Goal: Answer question/provide support

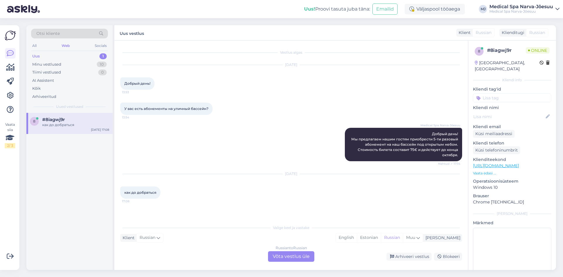
scroll to position [13, 0]
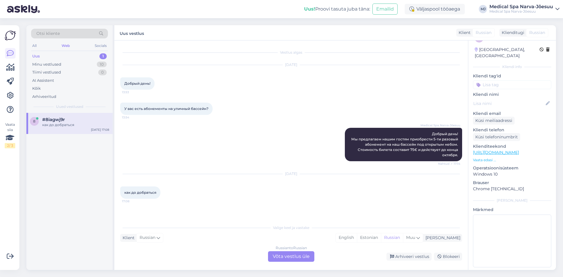
click at [188, 211] on div "Vestlus algas [DATE] Добрый день! 13:53 У вас есть абонементы на уличный бассей…" at bounding box center [293, 131] width 347 height 170
click at [275, 258] on div "Russian to Russian Võta vestlus üle" at bounding box center [291, 256] width 46 height 11
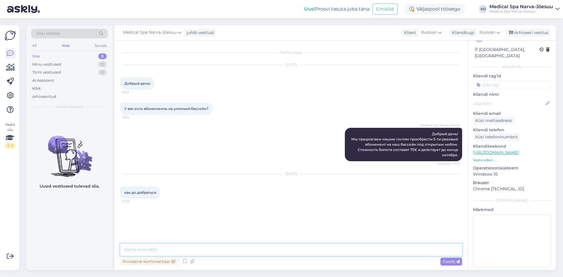
click at [195, 246] on textarea at bounding box center [291, 250] width 342 height 12
paste textarea "Как добраться в [GEOGRAPHIC_DATA]"
paste textarea "[URL][DOMAIN_NAME]"
type textarea "Как добраться в [GEOGRAPHIC_DATA] - [URL][DOMAIN_NAME]"
click at [449, 264] on span "Saada" at bounding box center [451, 261] width 17 height 5
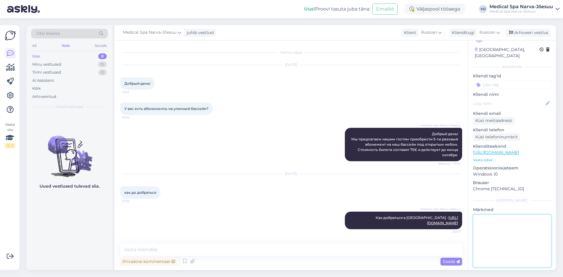
click at [504, 242] on textarea at bounding box center [512, 241] width 78 height 53
click at [94, 238] on div "Uued vestlused tulevad siia." at bounding box center [69, 191] width 86 height 157
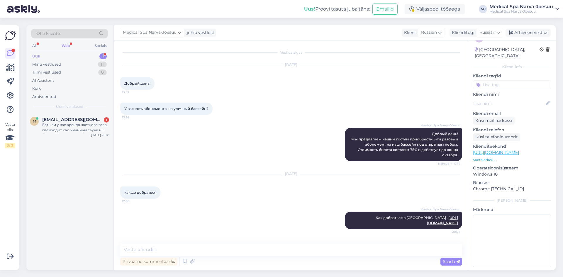
drag, startPoint x: 86, startPoint y: 133, endPoint x: 58, endPoint y: 159, distance: 37.4
click at [58, 159] on div "m [EMAIL_ADDRESS][DOMAIN_NAME] 1 Есть ли у вас аренда частного зала, где входит…" at bounding box center [69, 191] width 86 height 157
click at [34, 48] on div "All" at bounding box center [34, 46] width 7 height 8
click at [68, 48] on div "Web" at bounding box center [66, 46] width 10 height 8
click at [60, 169] on div "m [EMAIL_ADDRESS][DOMAIN_NAME] 1 Есть ли у вас аренда частного зала, где входит…" at bounding box center [69, 191] width 86 height 157
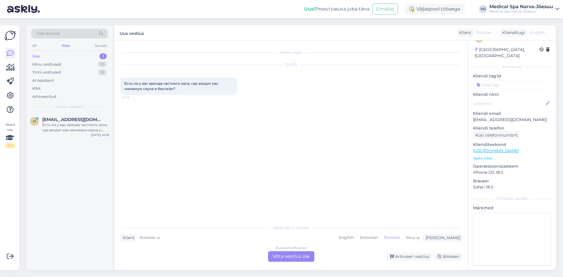
scroll to position [11, 0]
click at [75, 169] on div "m [EMAIL_ADDRESS][DOMAIN_NAME] Есть ли у вас аренда частного зала, где входит к…" at bounding box center [69, 191] width 86 height 157
drag, startPoint x: 148, startPoint y: 83, endPoint x: 189, endPoint y: 85, distance: 40.8
click at [189, 85] on span "Есть ли у вас аренда частного зала, где входит как минимум сауна и бассейн?" at bounding box center [171, 86] width 95 height 10
copy span "аренда частного зала"
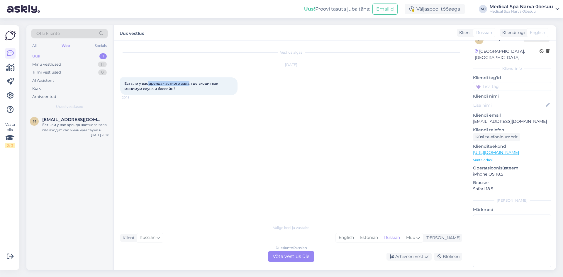
click at [177, 81] on div "Есть ли у вас аренда частного зала, где входит как минимум сауна и бассейн? 20:…" at bounding box center [178, 86] width 117 height 18
click at [279, 257] on div "Russian to Russian Võta vestlus üle" at bounding box center [291, 256] width 46 height 11
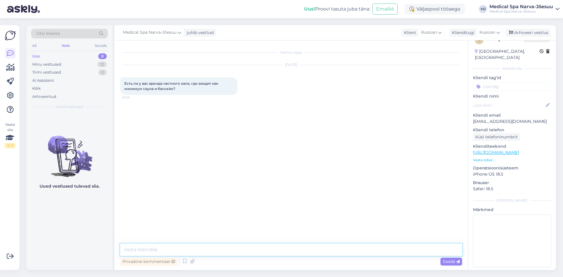
click at [202, 253] on textarea at bounding box center [291, 250] width 342 height 12
paste textarea "Здравствуйте! Для бронирования у нас имеется два зала: Alternative зал - час 75…"
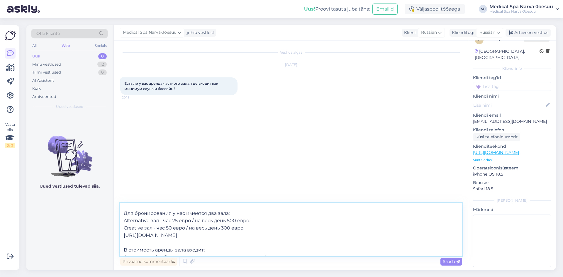
scroll to position [0, 0]
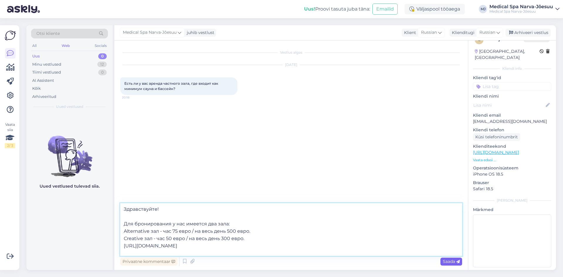
type textarea "Здравствуйте! Для бронирования у нас имеется два зала: Alternative зал - час 75…"
click at [442, 260] on div "Saada" at bounding box center [452, 262] width 22 height 8
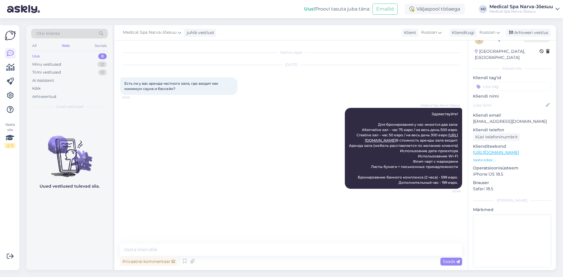
click at [158, 176] on div "Medical Spa Narva-Jõesuu Здравствуйте! Для бронирования у нас имеется два зала:…" at bounding box center [291, 149] width 342 height 94
